Goal: Information Seeking & Learning: Find specific fact

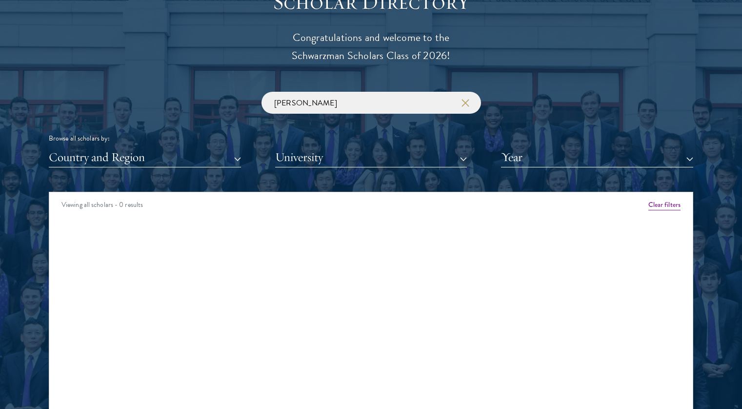
click at [461, 105] on button "button" at bounding box center [465, 103] width 10 height 10
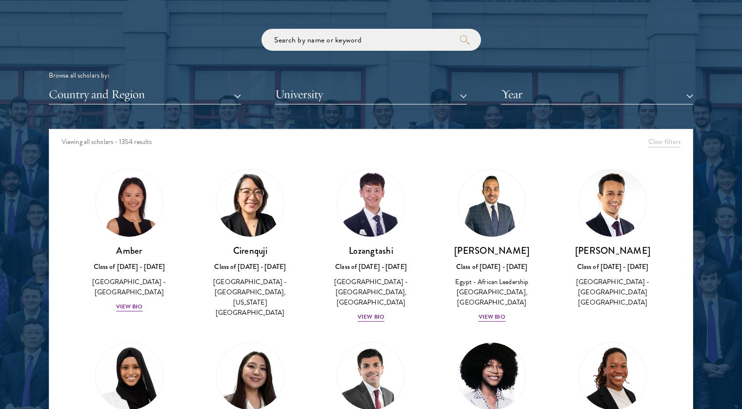
scroll to position [1167, 0]
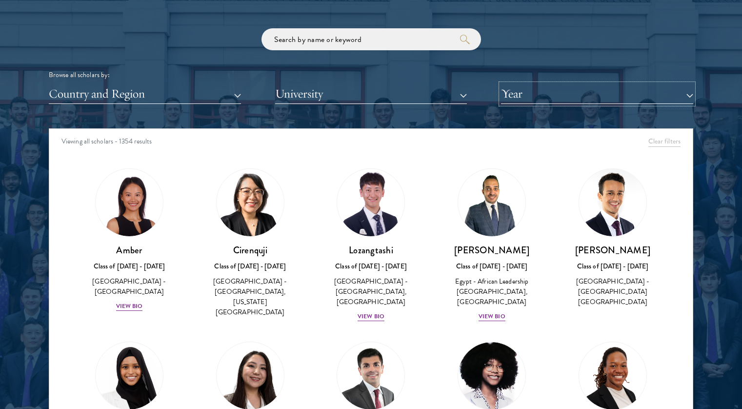
click at [513, 96] on button "Year" at bounding box center [597, 94] width 192 height 20
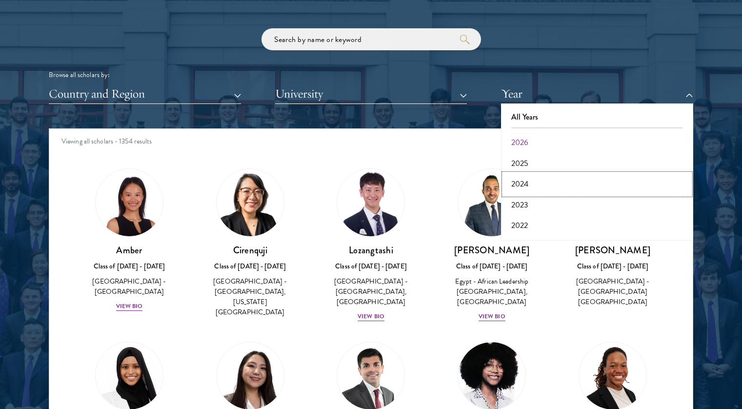
click at [530, 187] on button "2024" at bounding box center [597, 184] width 186 height 20
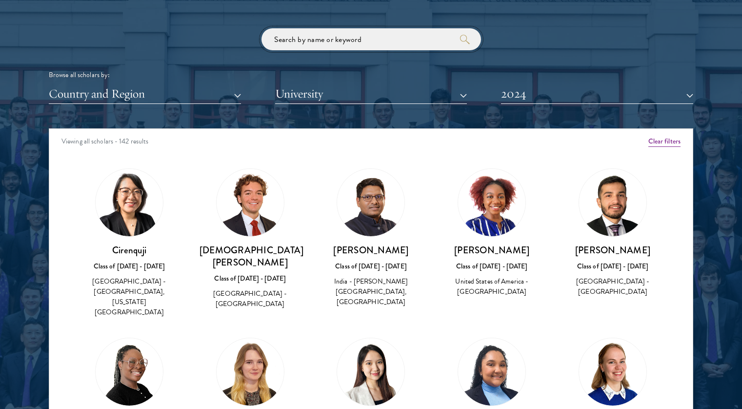
click at [370, 38] on input "search" at bounding box center [371, 39] width 220 height 22
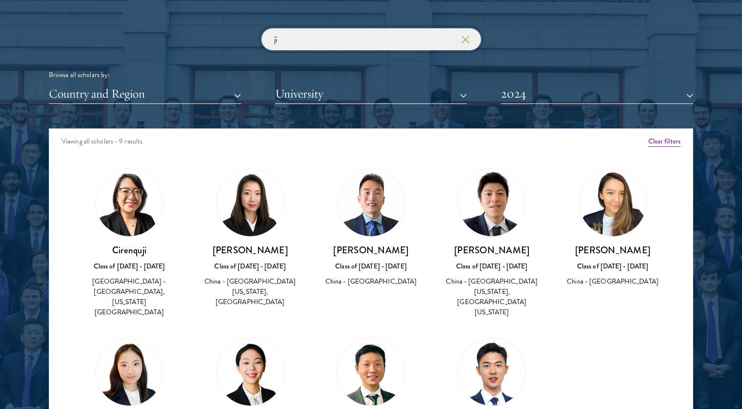
type input "j"
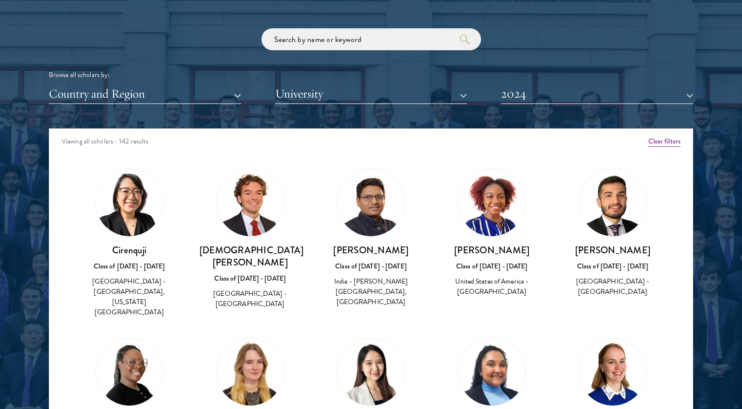
click at [316, 187] on div "[PERSON_NAME] Class of [DATE] - [DATE] [GEOGRAPHIC_DATA] - [PERSON_NAME][GEOGRA…" at bounding box center [371, 238] width 121 height 159
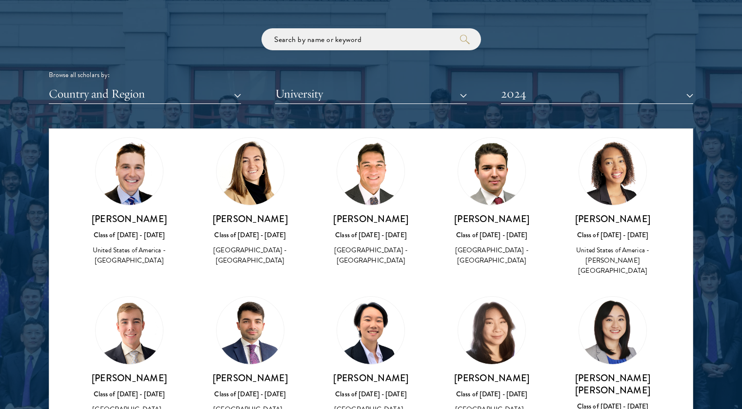
scroll to position [397, 0]
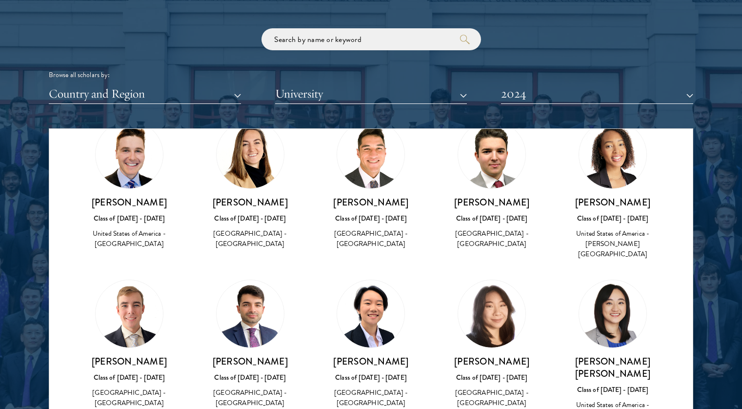
click at [375, 151] on img at bounding box center [370, 154] width 67 height 67
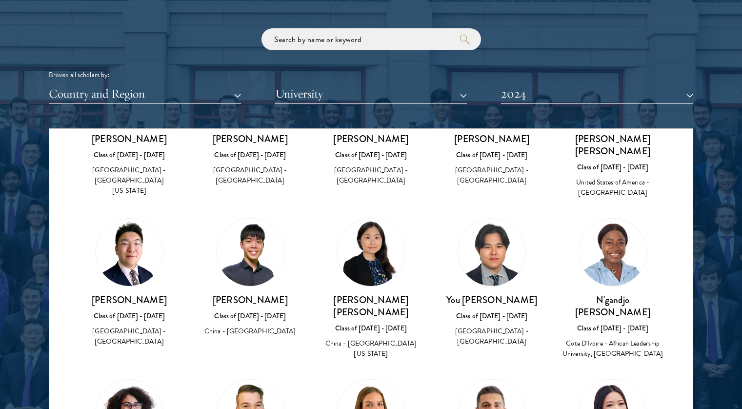
click at [368, 219] on img at bounding box center [370, 252] width 67 height 67
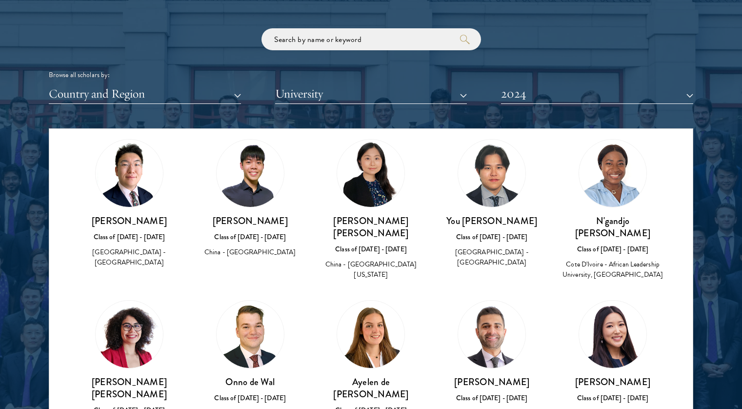
scroll to position [700, 0]
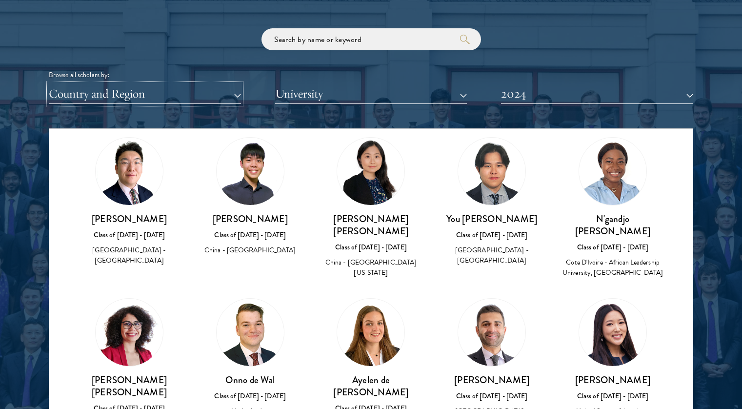
click at [222, 91] on button "Country and Region" at bounding box center [145, 94] width 192 height 20
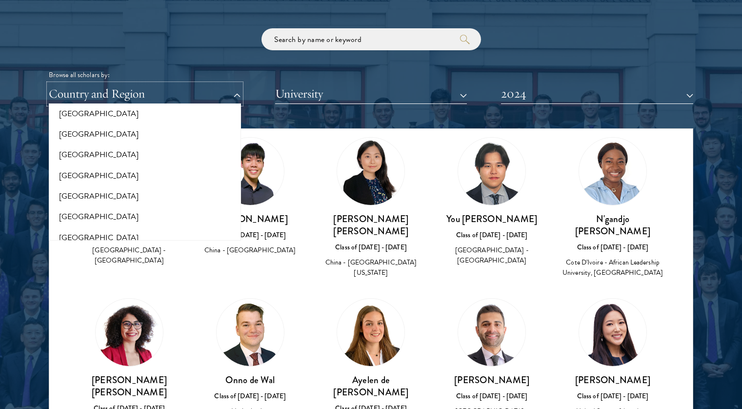
scroll to position [305, 0]
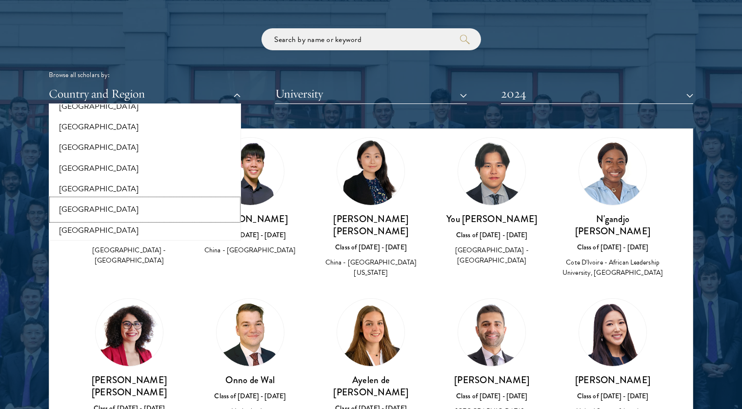
click at [74, 207] on button "[GEOGRAPHIC_DATA]" at bounding box center [145, 209] width 186 height 20
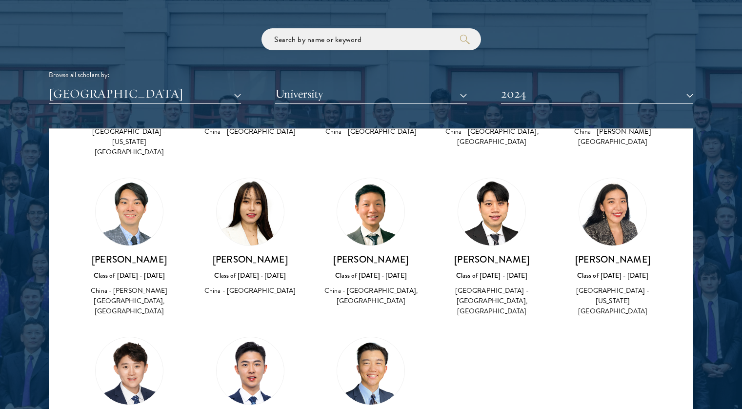
scroll to position [648, 0]
